Goal: Find specific page/section: Find specific page/section

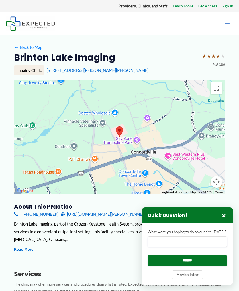
click at [226, 216] on button "×" at bounding box center [224, 215] width 7 height 7
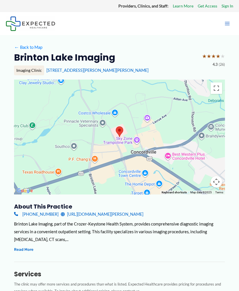
click at [39, 72] on div "Imaging Clinic" at bounding box center [29, 70] width 30 height 10
click at [42, 71] on div "Imaging Clinic" at bounding box center [29, 70] width 30 height 10
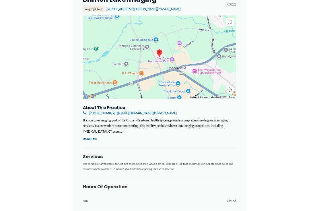
scroll to position [189, 0]
